Goal: Check status: Check status

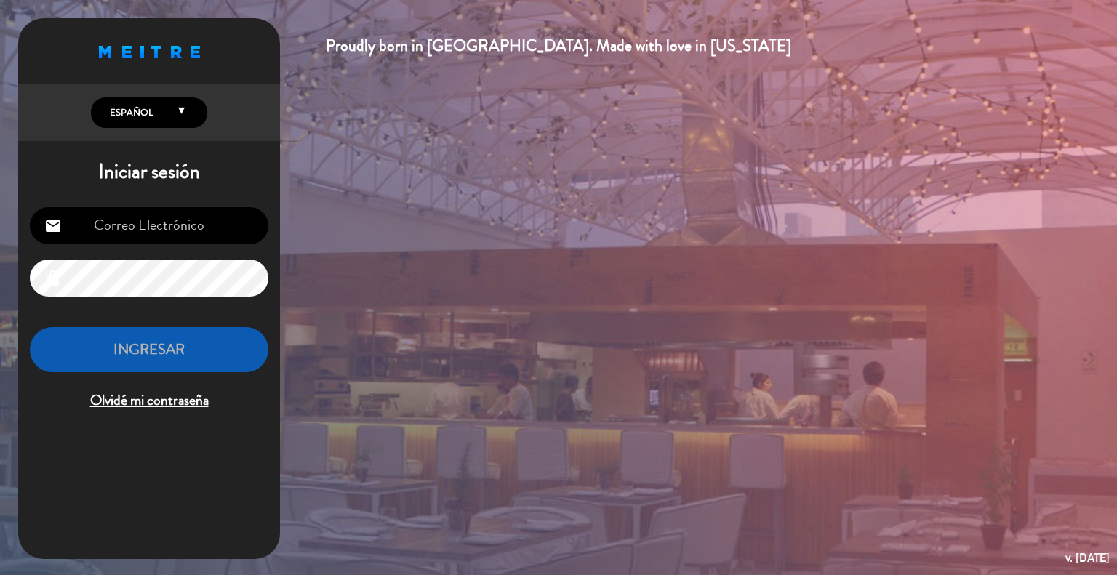
click at [160, 224] on input "email" at bounding box center [149, 225] width 238 height 37
type input "[EMAIL_ADDRESS][DOMAIN_NAME]"
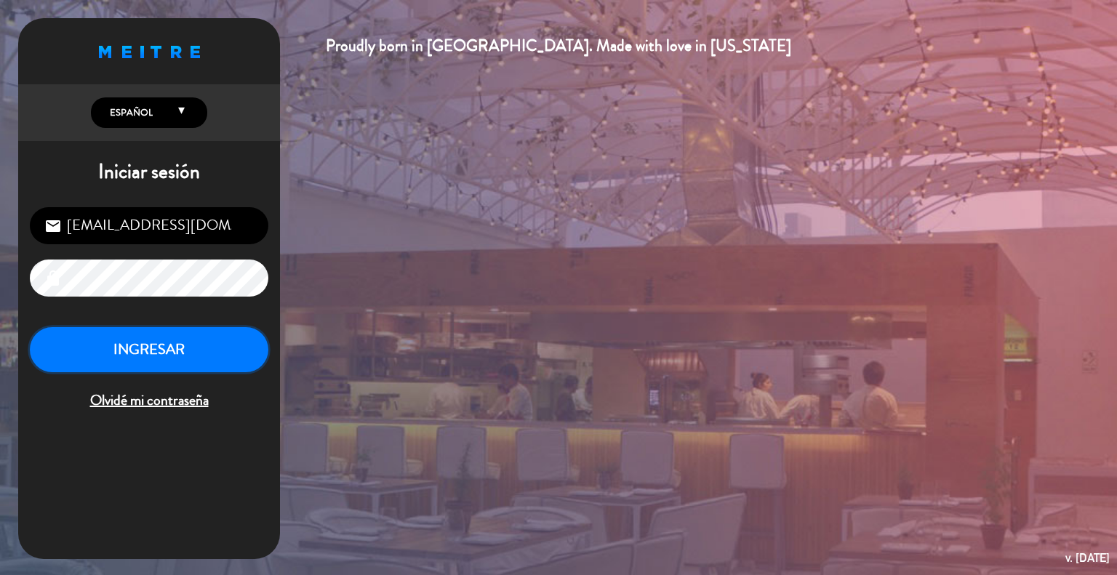
click at [103, 343] on button "INGRESAR" at bounding box center [149, 350] width 238 height 46
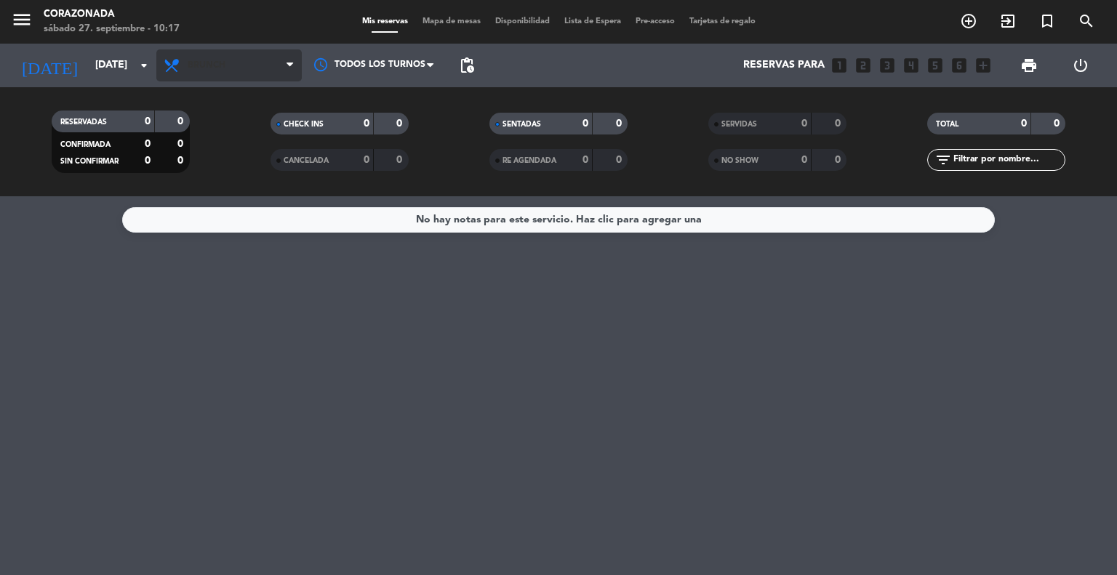
click at [262, 65] on span "Brunch" at bounding box center [228, 65] width 145 height 32
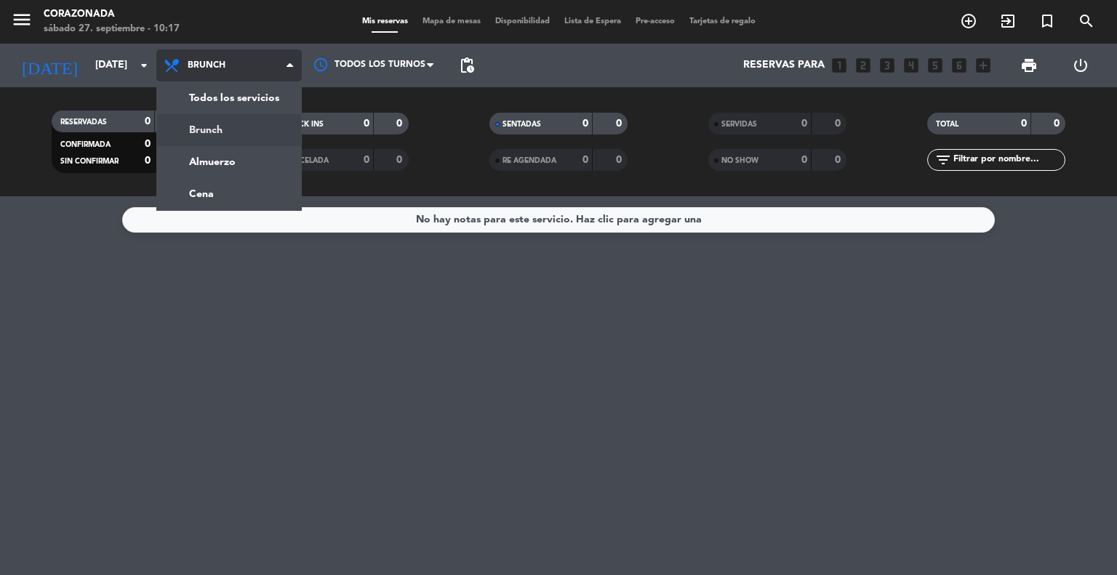
click at [190, 106] on div "menu Corazonada [DATE] 27. septiembre - 10:17 Mis reservas Mapa de mesas Dispon…" at bounding box center [558, 98] width 1117 height 196
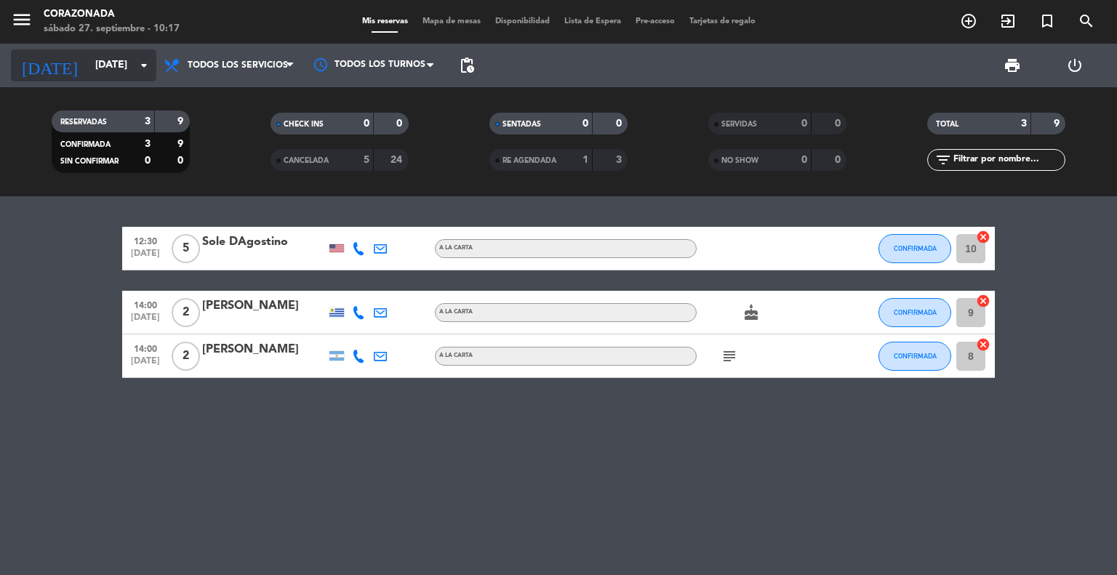
click at [136, 67] on icon "arrow_drop_down" at bounding box center [143, 65] width 17 height 17
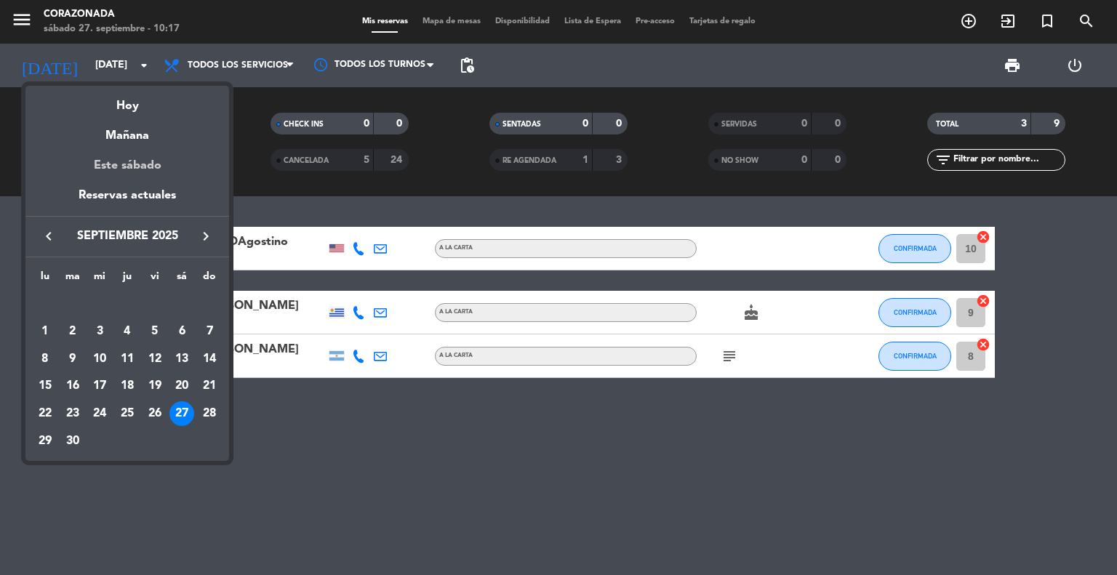
click at [99, 146] on div "Este sábado" at bounding box center [127, 165] width 204 height 41
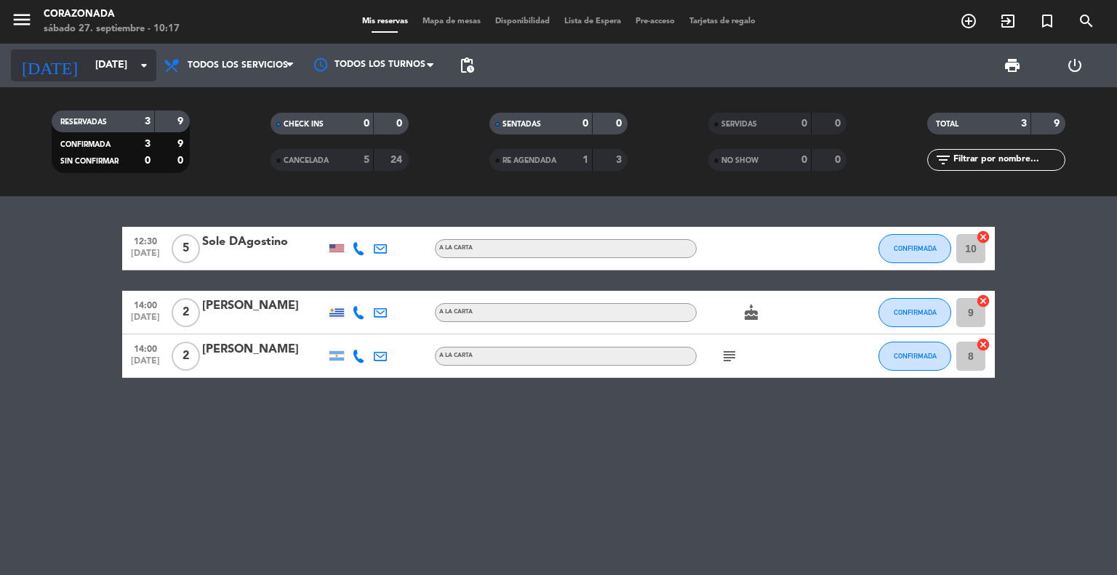
click at [130, 62] on input "[DATE]" at bounding box center [157, 65] width 138 height 26
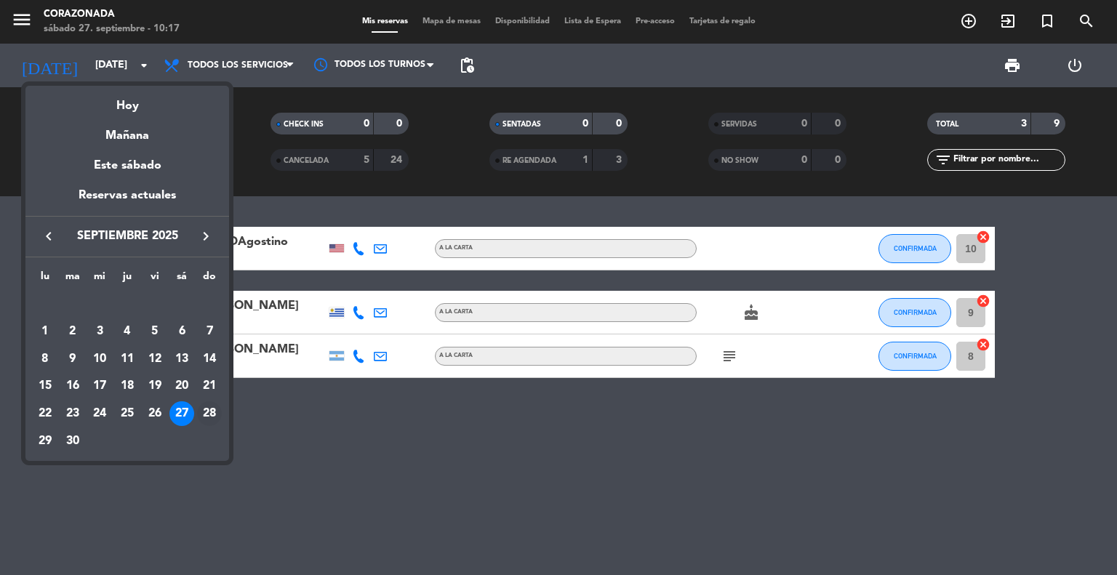
click at [206, 411] on div "28" at bounding box center [209, 413] width 25 height 25
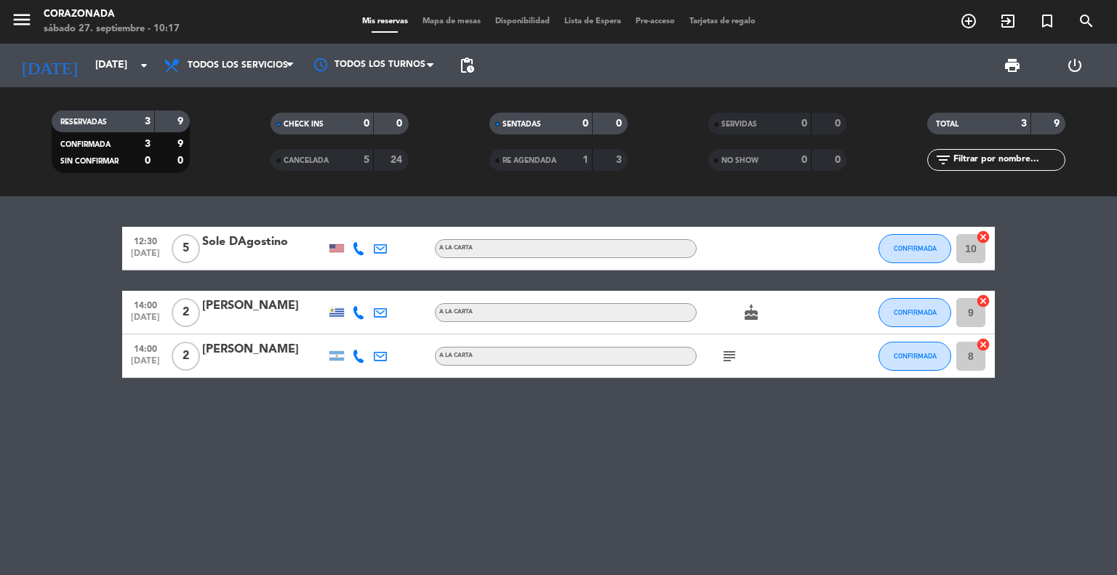
type input "[DATE]"
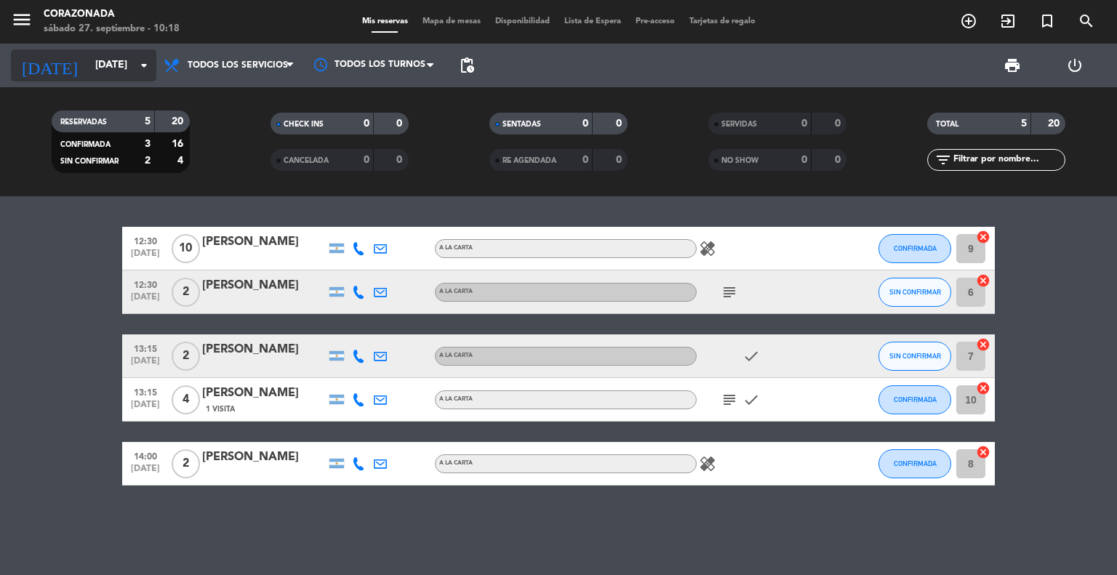
click at [132, 63] on input "[DATE]" at bounding box center [157, 65] width 138 height 26
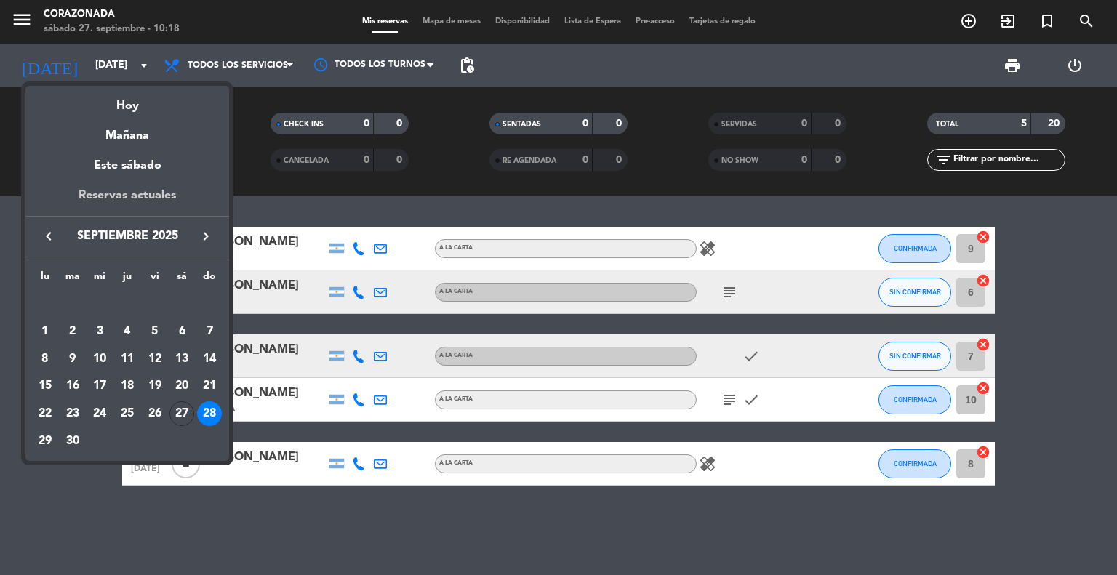
click at [89, 197] on div "Reservas actuales" at bounding box center [127, 201] width 204 height 30
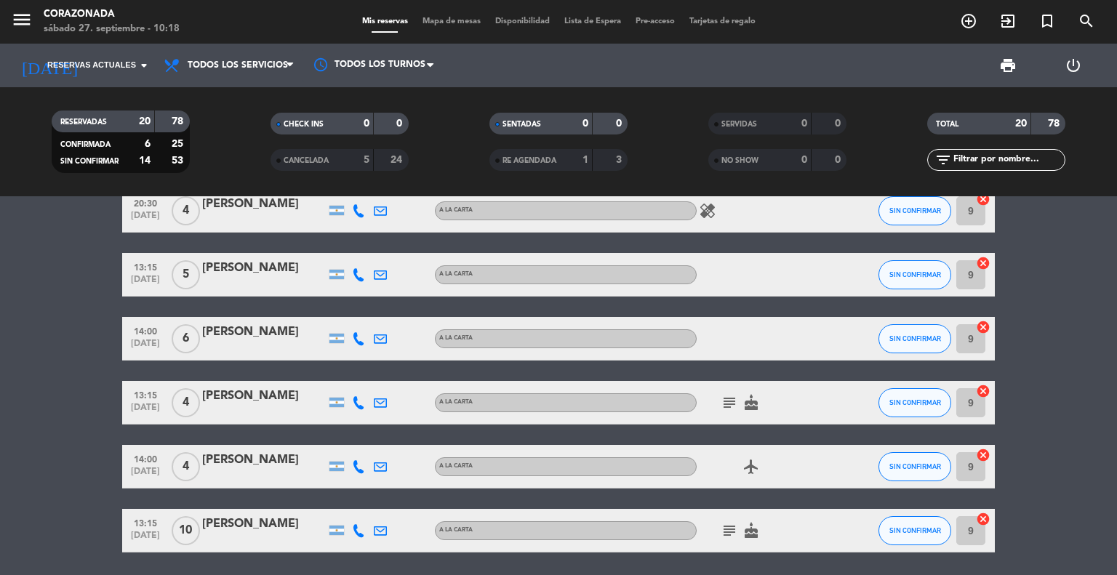
scroll to position [922, 0]
